Goal: Check status: Check status

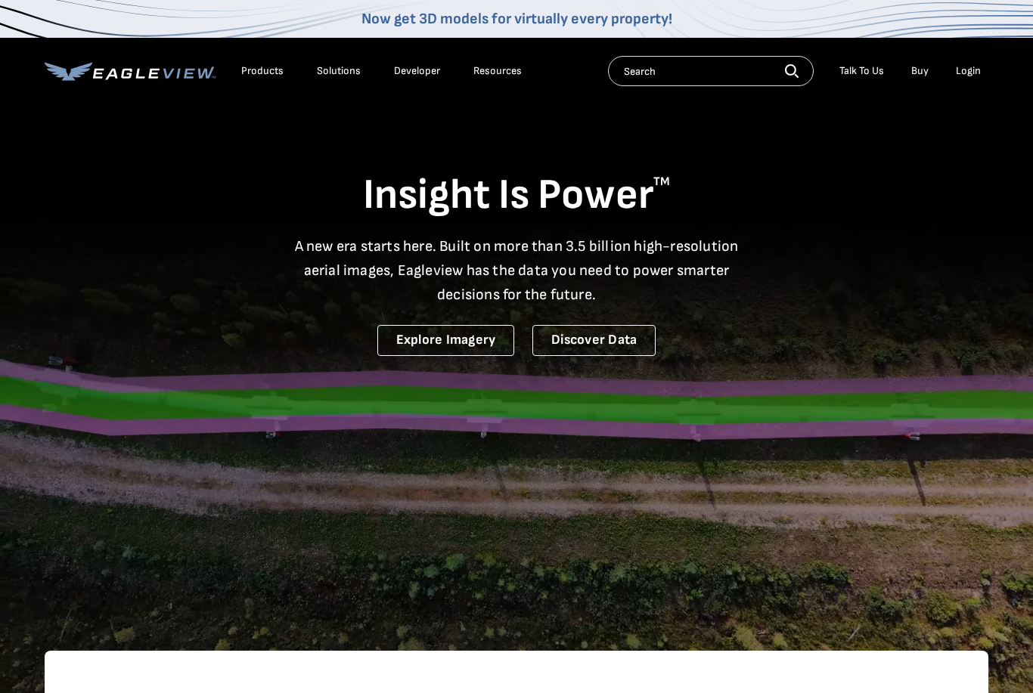
click at [253, 76] on div "Products" at bounding box center [262, 71] width 42 height 14
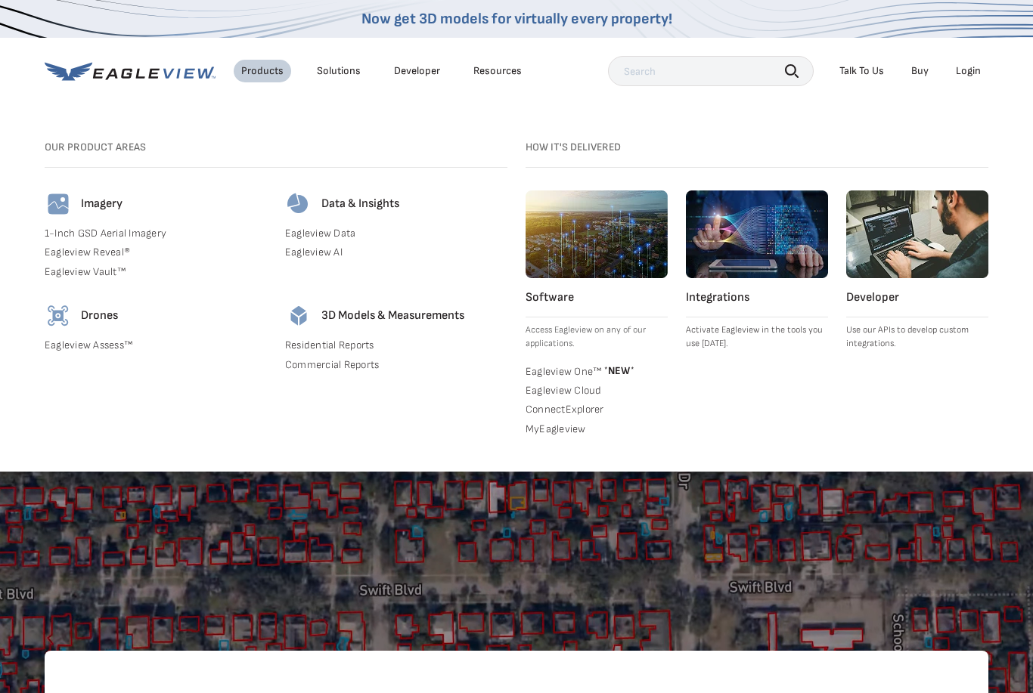
click at [545, 427] on link "MyEagleview" at bounding box center [597, 430] width 142 height 14
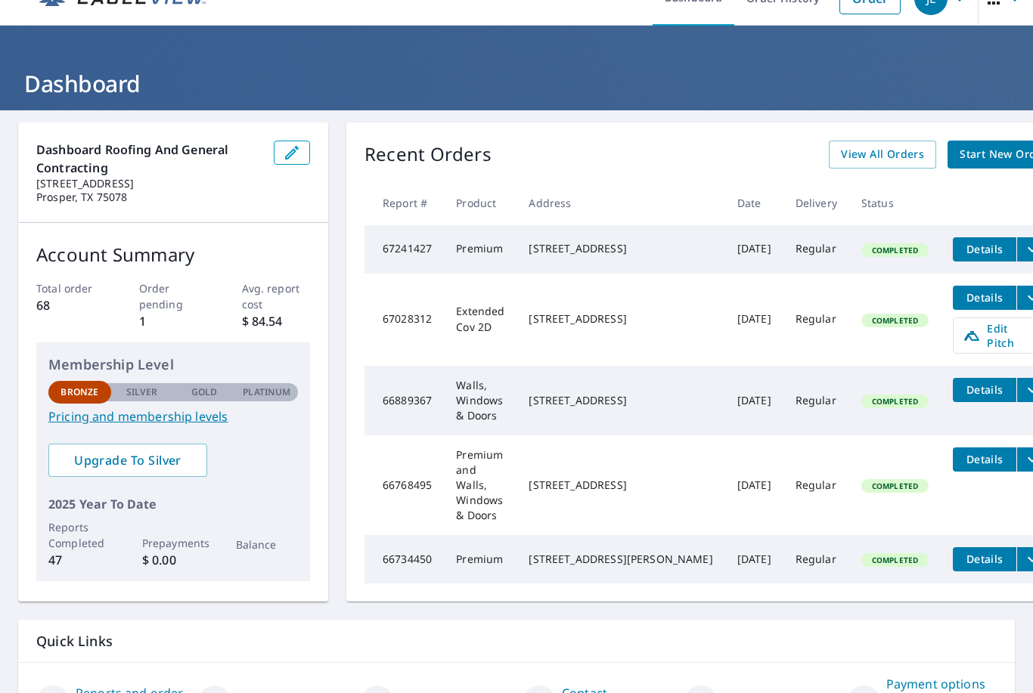
scroll to position [29, 0]
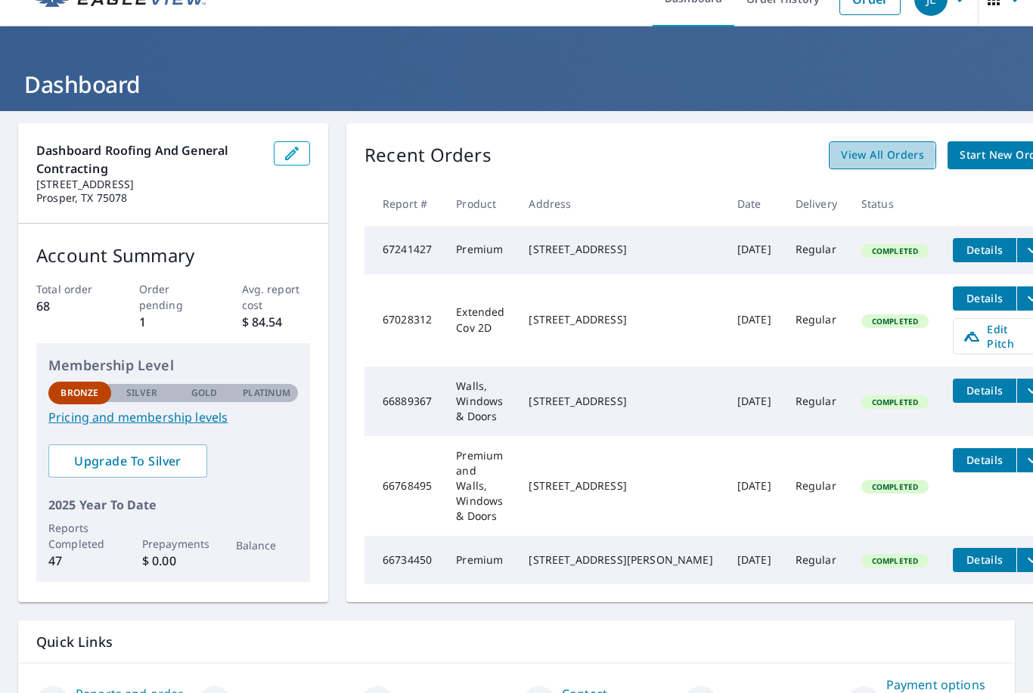
click at [841, 155] on span "View All Orders" at bounding box center [882, 155] width 83 height 19
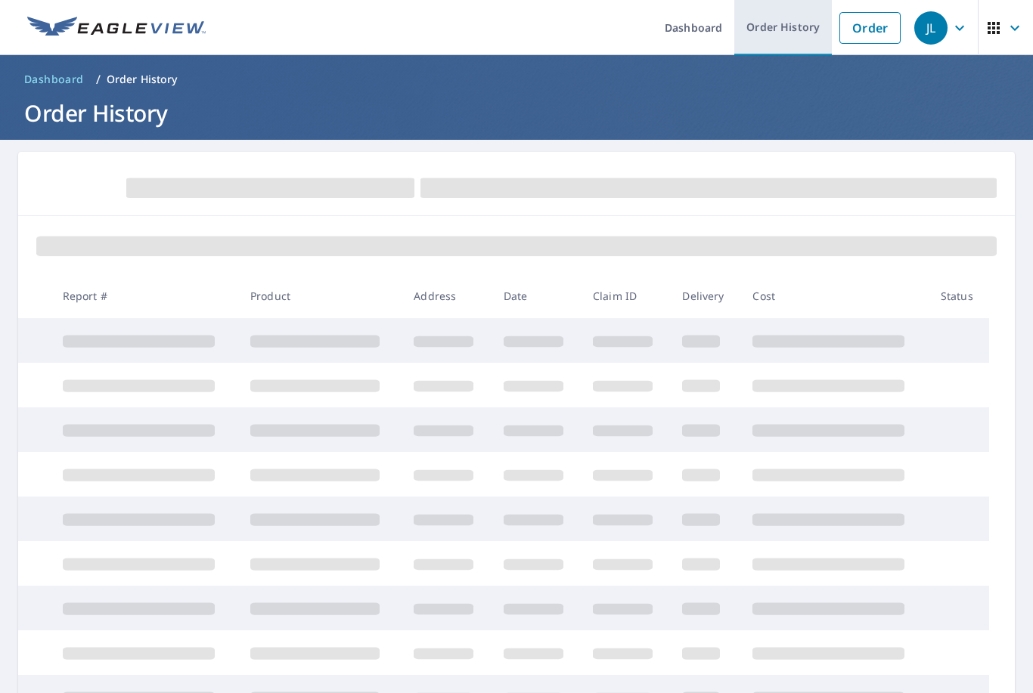
click at [791, 22] on link "Order History" at bounding box center [783, 27] width 98 height 55
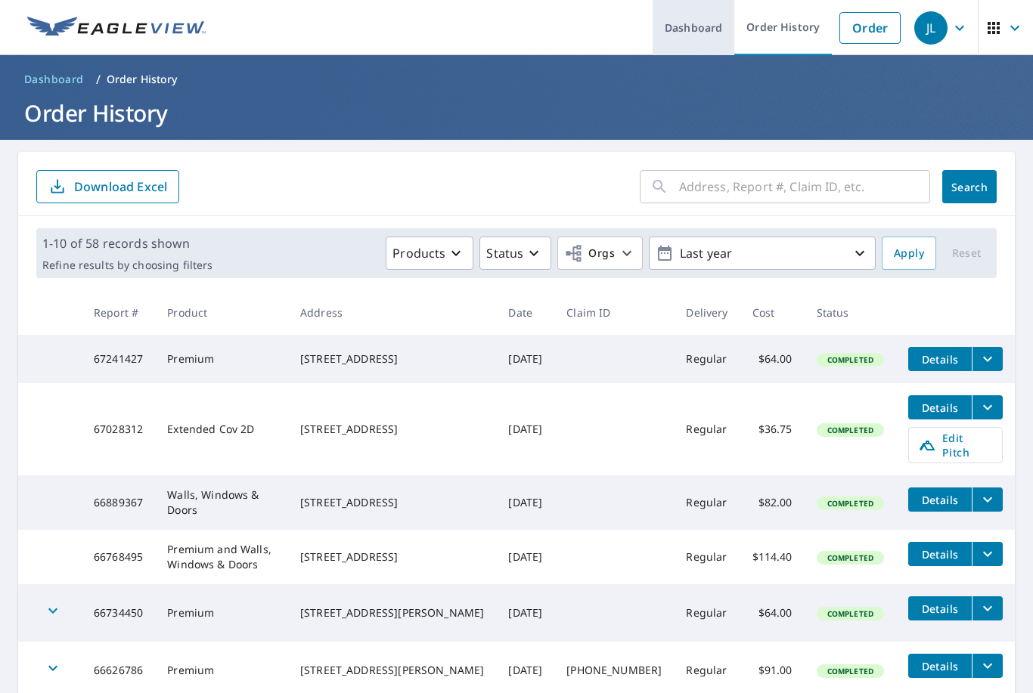
click at [718, 27] on link "Dashboard" at bounding box center [694, 27] width 82 height 55
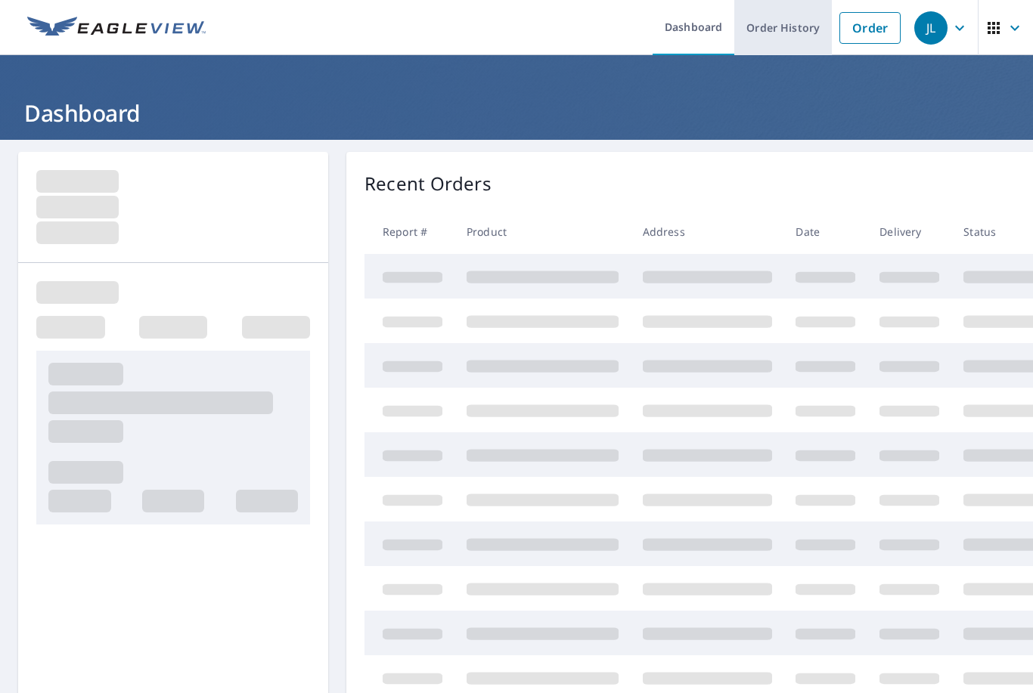
click at [804, 28] on link "Order History" at bounding box center [783, 27] width 98 height 55
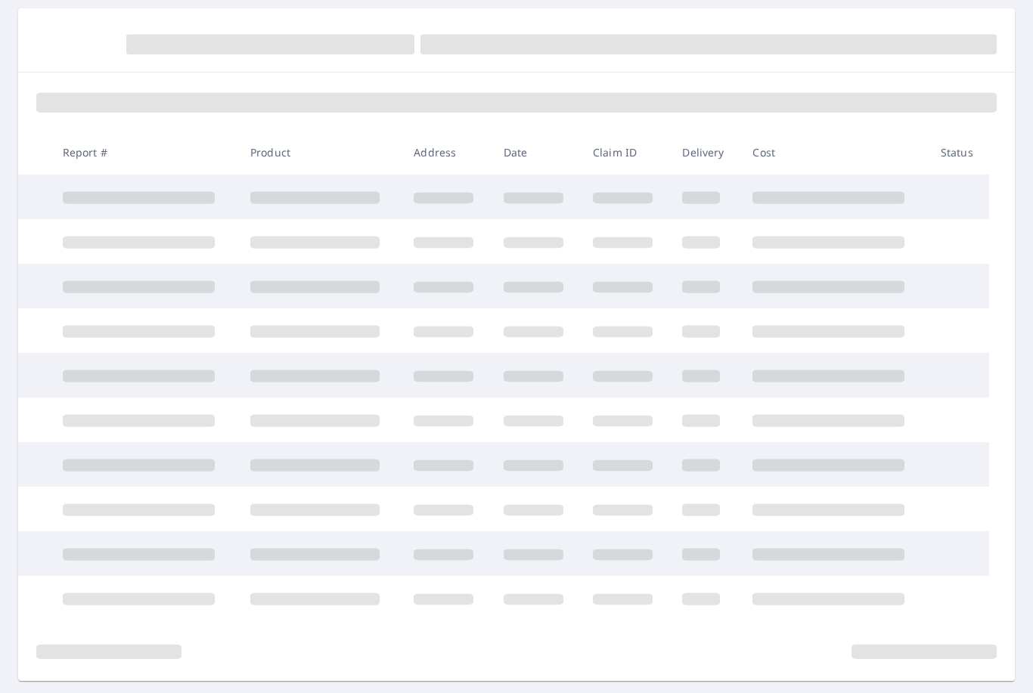
click at [594, 333] on td at bounding box center [625, 331] width 89 height 45
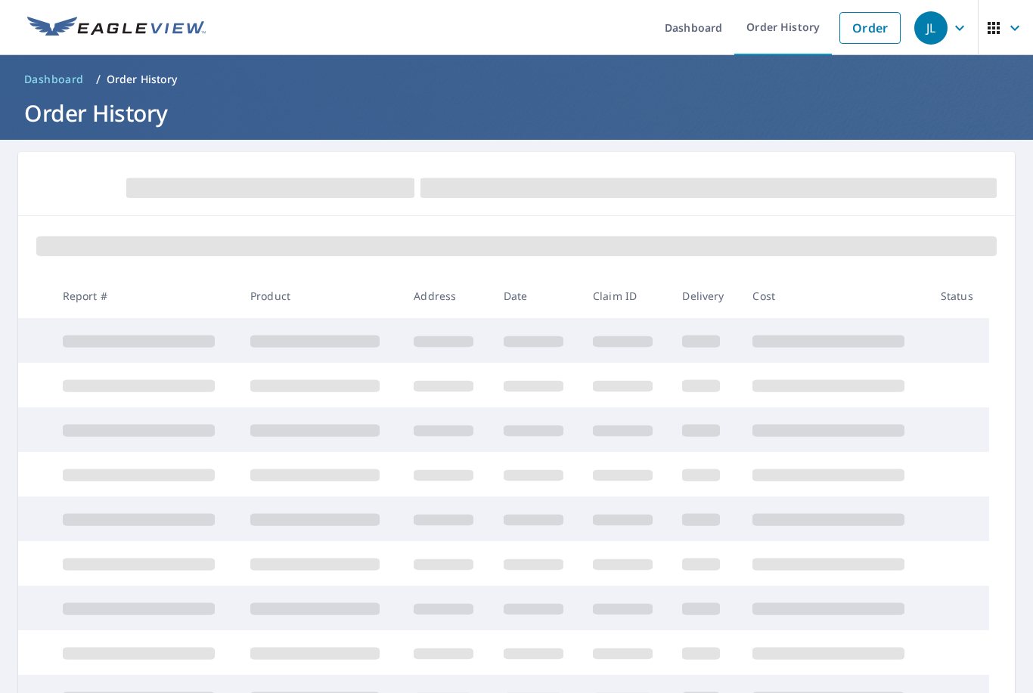
click at [963, 35] on icon "button" at bounding box center [959, 28] width 18 height 18
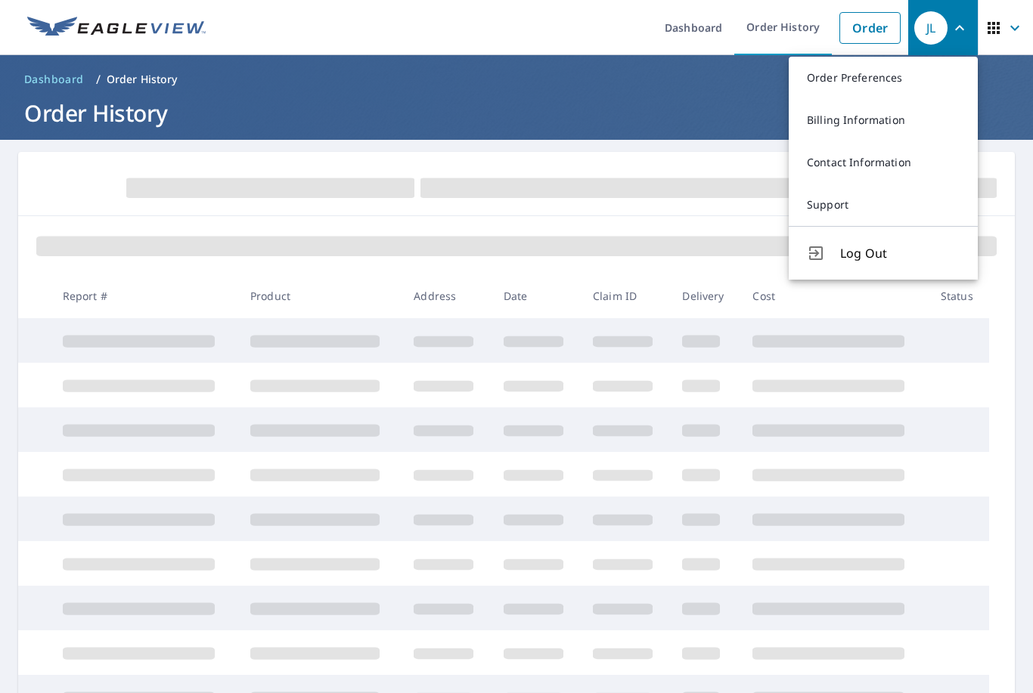
click at [395, 24] on ul "Dashboard Order History Order" at bounding box center [561, 27] width 693 height 55
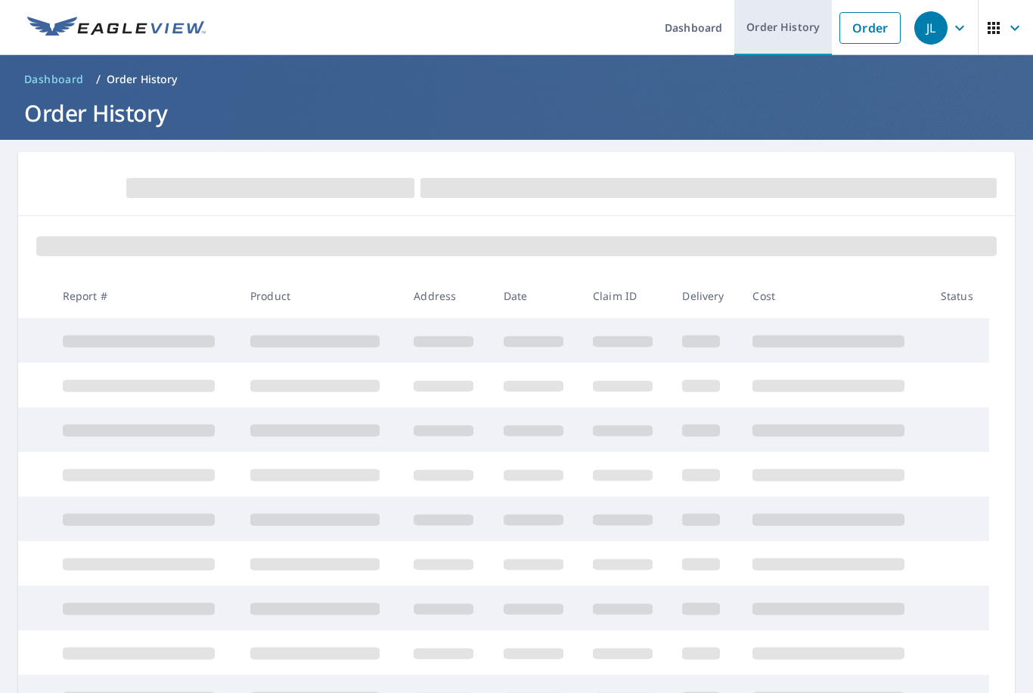
click at [780, 32] on link "Order History" at bounding box center [783, 27] width 98 height 55
click at [1018, 33] on icon "button" at bounding box center [1015, 28] width 18 height 18
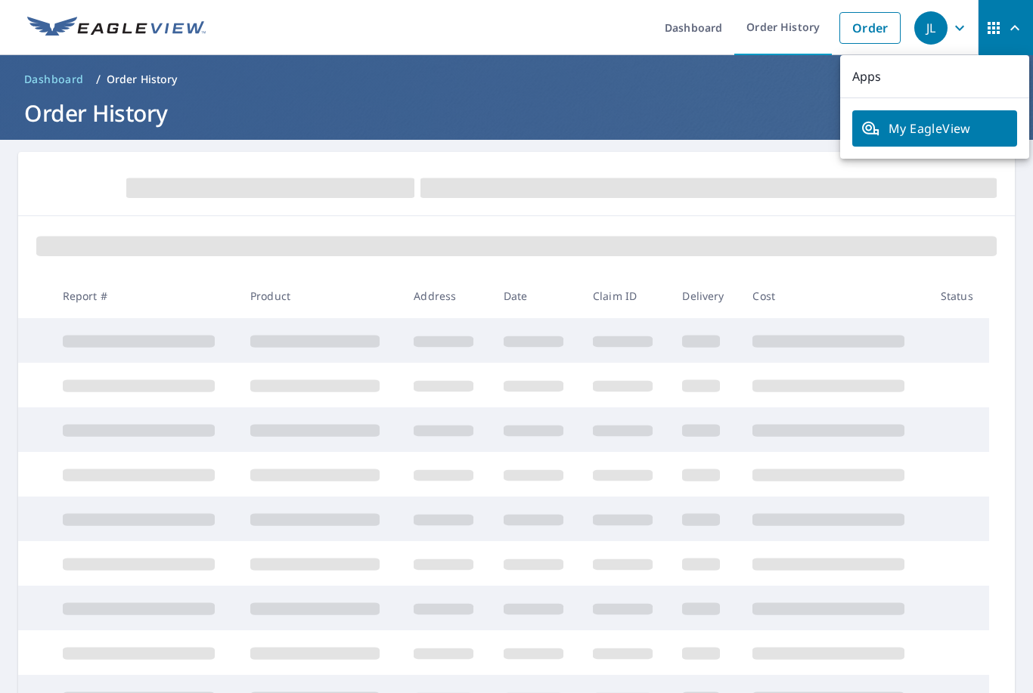
click at [945, 119] on span "My EagleView" at bounding box center [934, 128] width 147 height 18
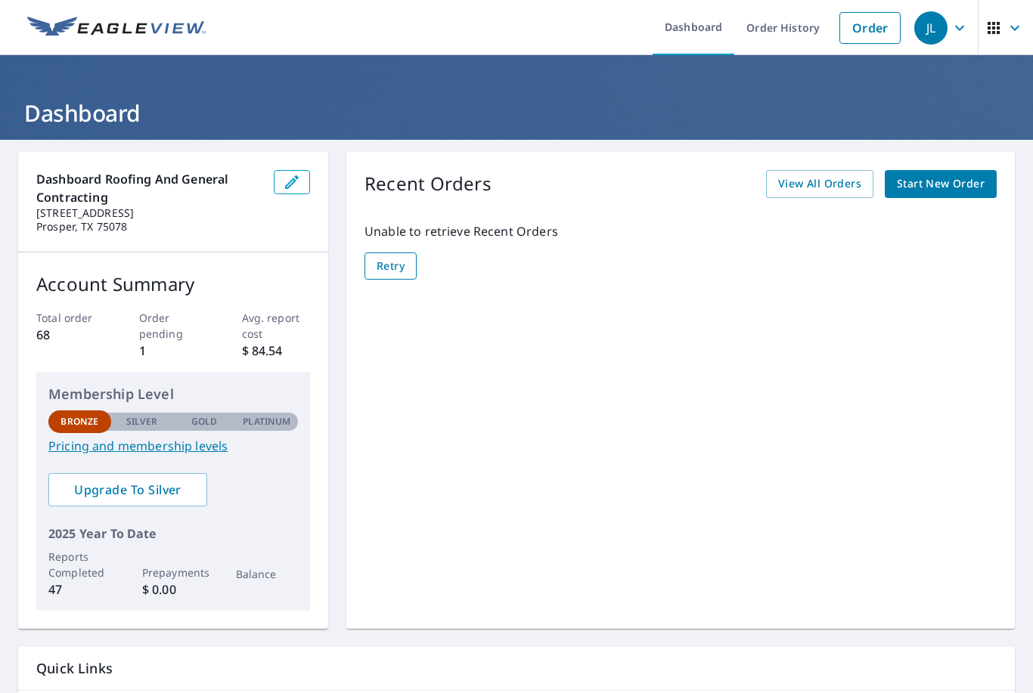
click at [381, 271] on span "Retry" at bounding box center [391, 266] width 28 height 19
click at [822, 183] on span "View All Orders" at bounding box center [819, 184] width 83 height 19
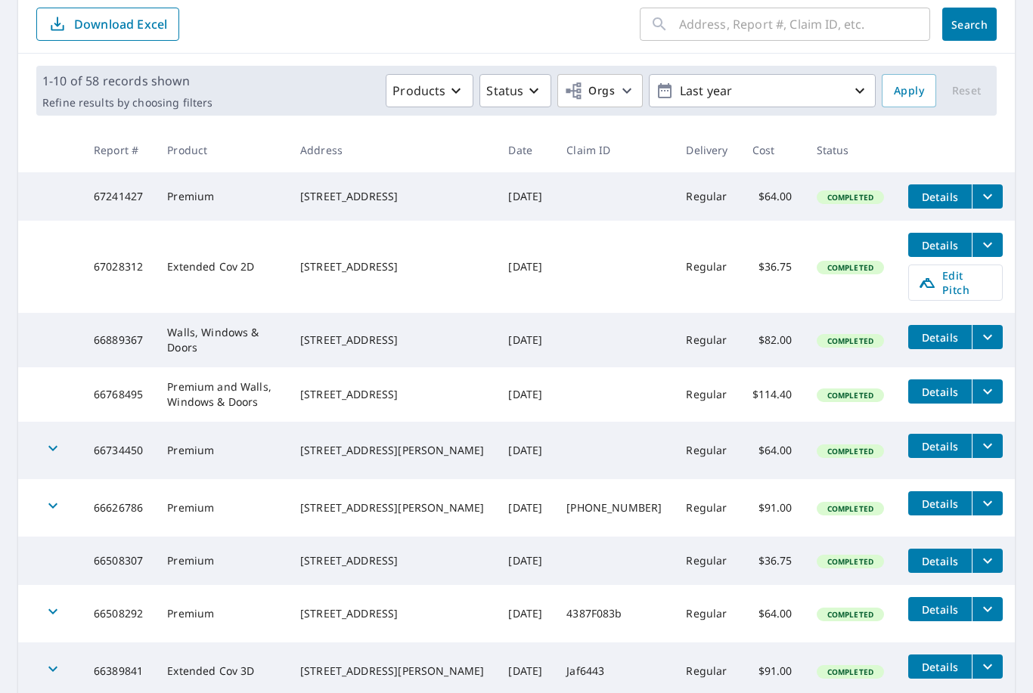
scroll to position [259, 0]
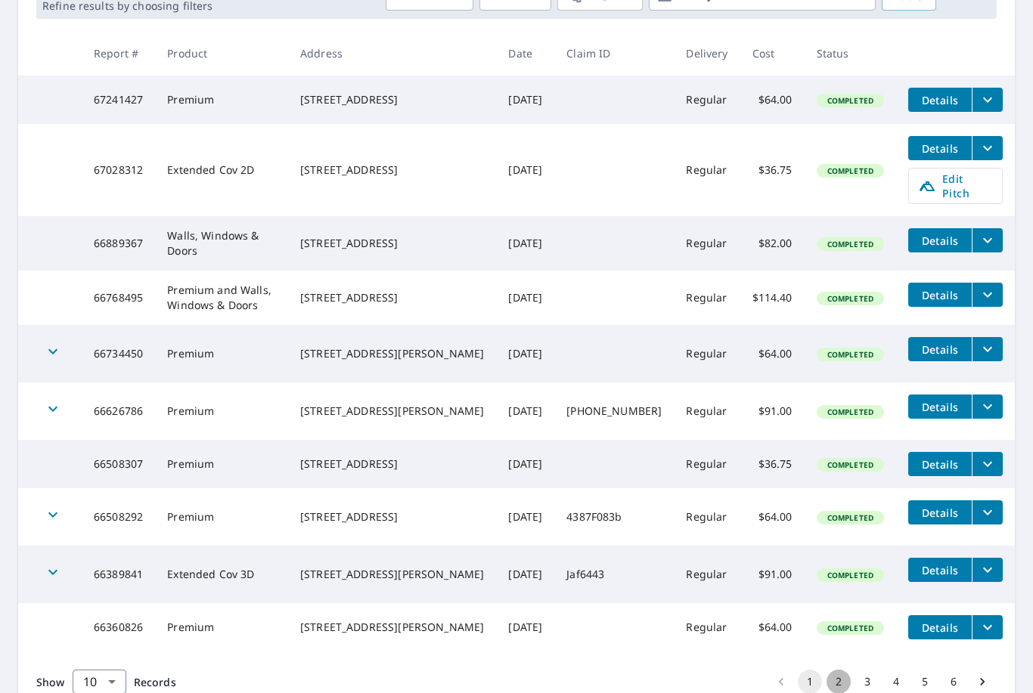
click at [838, 670] on button "2" at bounding box center [838, 682] width 24 height 24
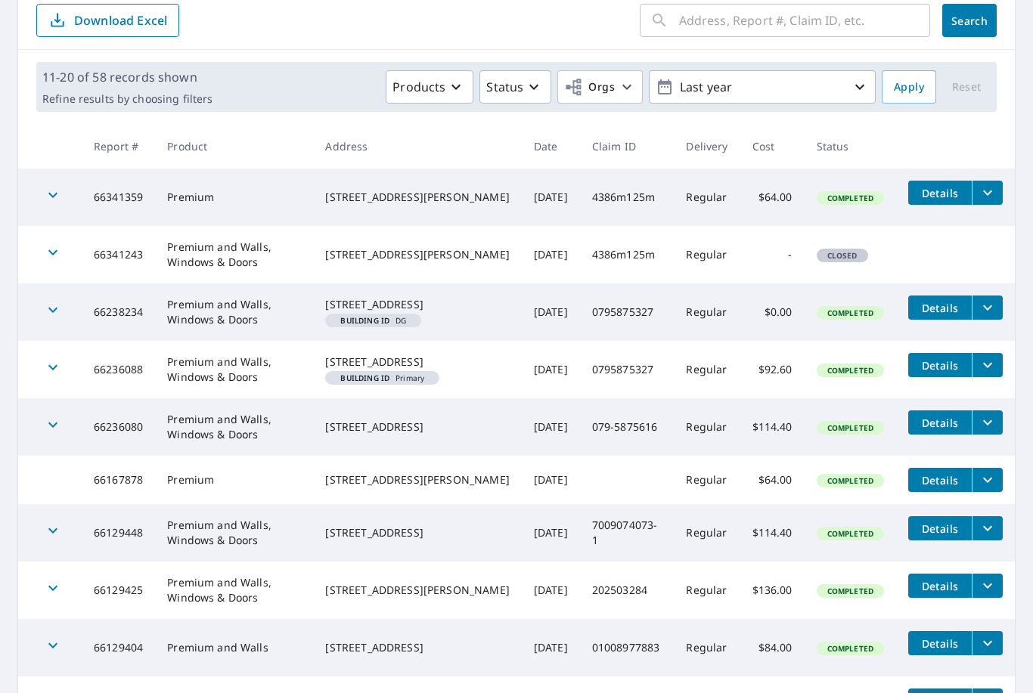
scroll to position [166, 0]
